Goal: Information Seeking & Learning: Learn about a topic

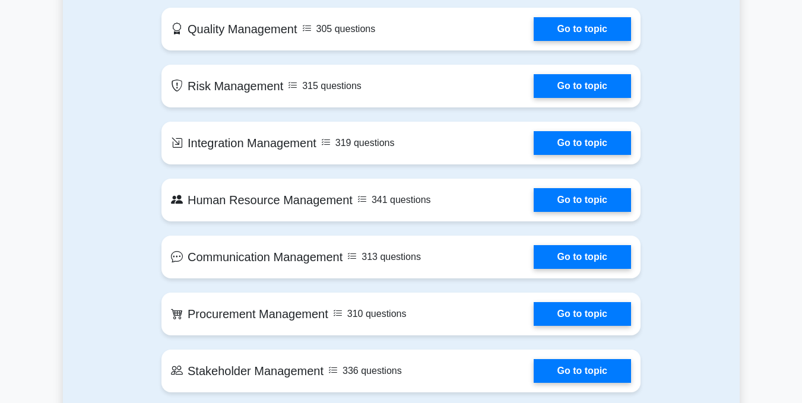
scroll to position [807, 0]
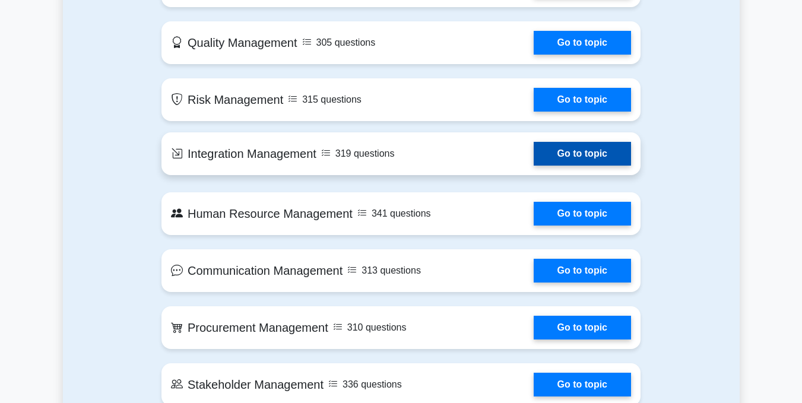
click at [567, 148] on link "Go to topic" at bounding box center [581, 154] width 97 height 24
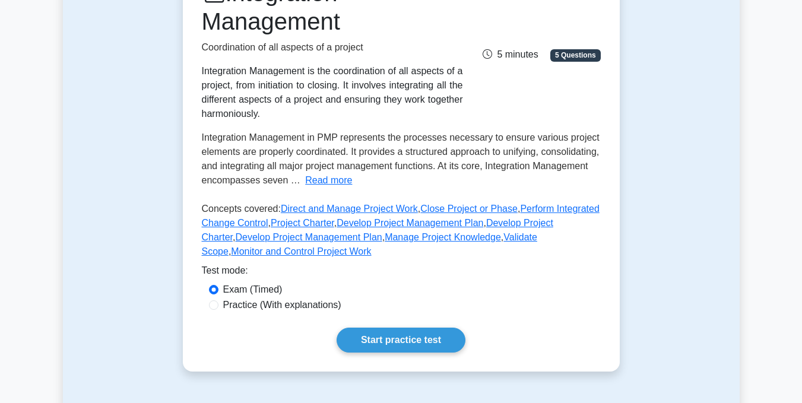
scroll to position [475, 0]
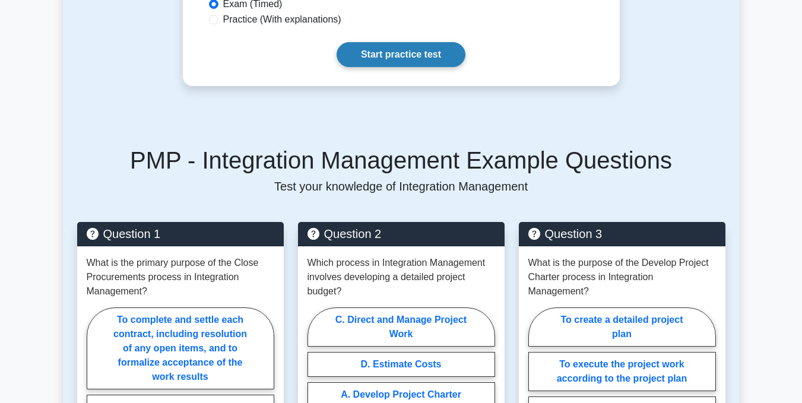
click at [434, 50] on link "Start practice test" at bounding box center [400, 54] width 129 height 25
